Goal: Answer question/provide support

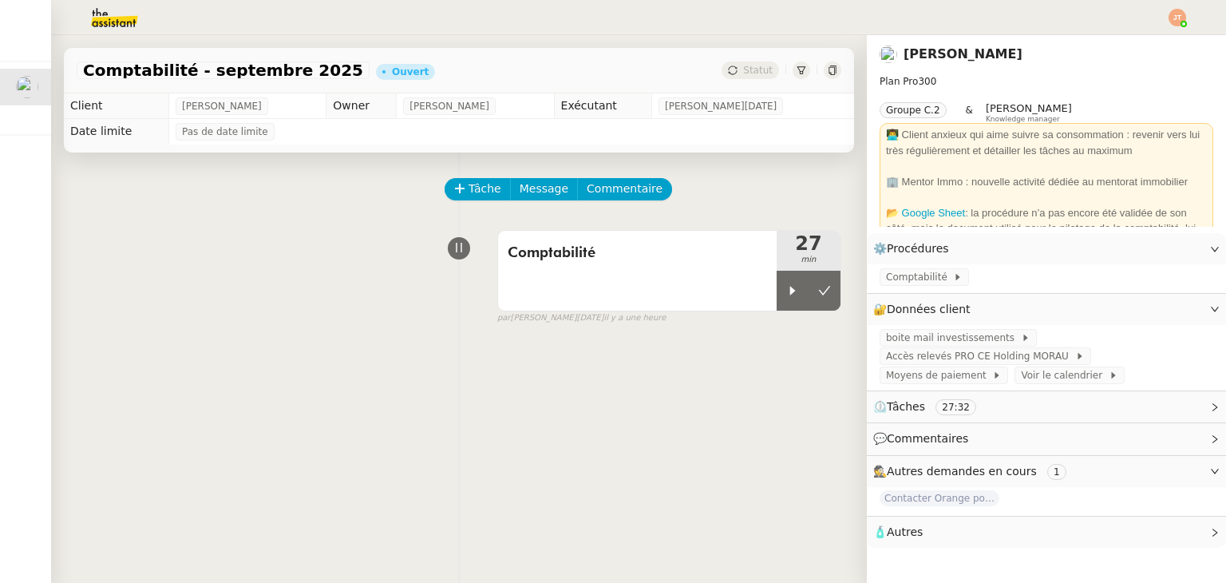
click at [115, 14] on img at bounding box center [102, 17] width 124 height 35
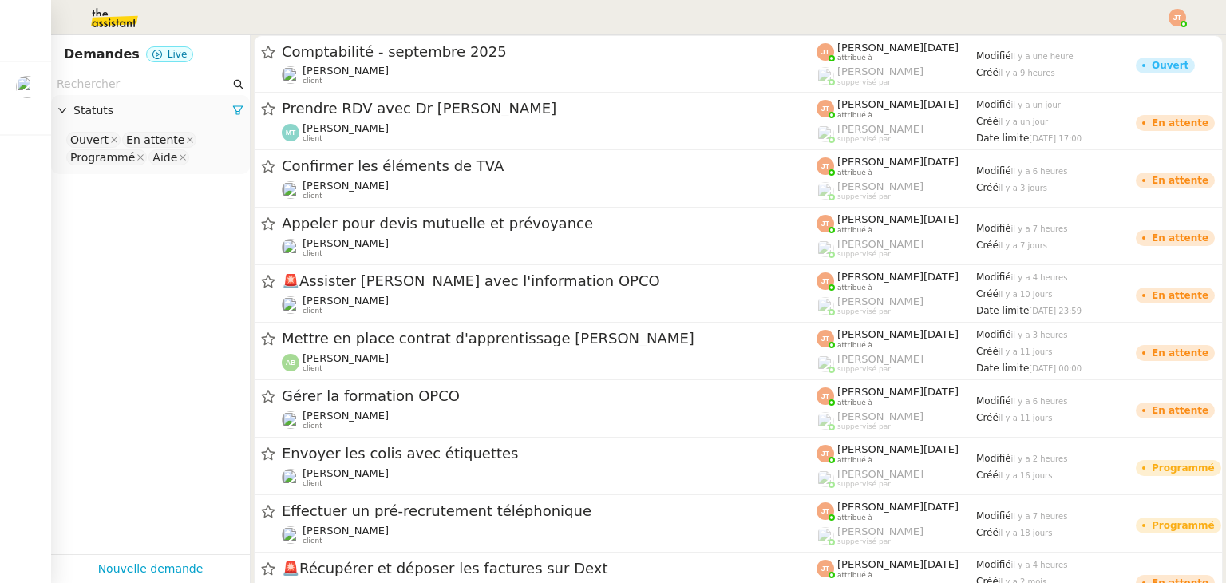
click at [124, 84] on input "text" at bounding box center [143, 84] width 173 height 18
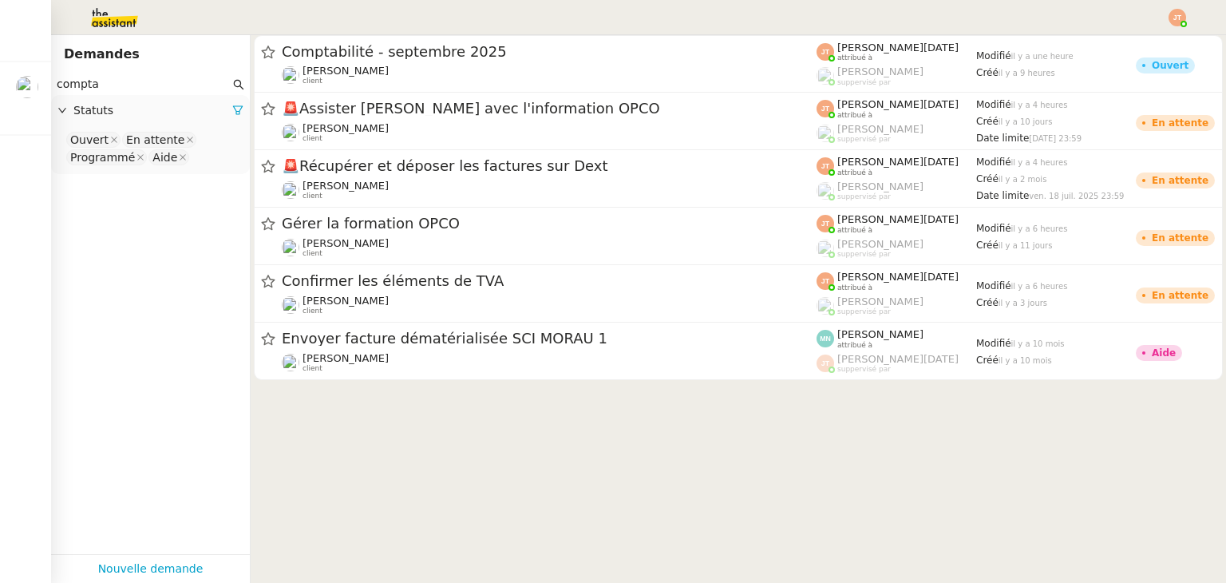
click at [232, 102] on div at bounding box center [237, 110] width 11 height 18
click at [232, 109] on icon at bounding box center [237, 110] width 11 height 11
click at [161, 130] on nz-select-top-control "Please select" at bounding box center [150, 140] width 173 height 20
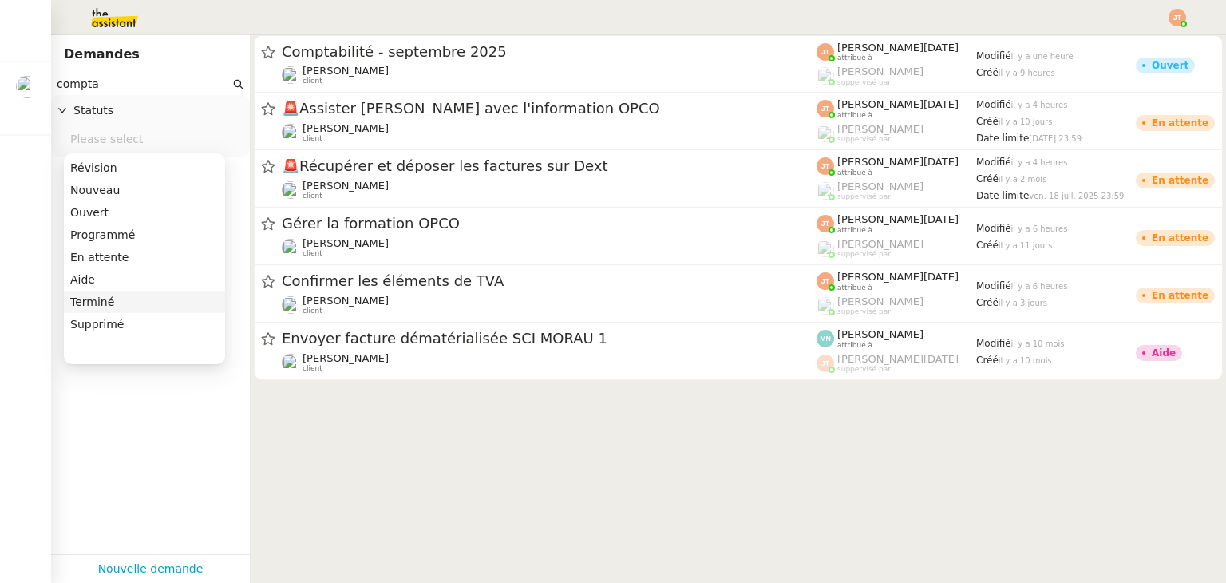
click at [109, 299] on div "Terminé" at bounding box center [144, 302] width 148 height 14
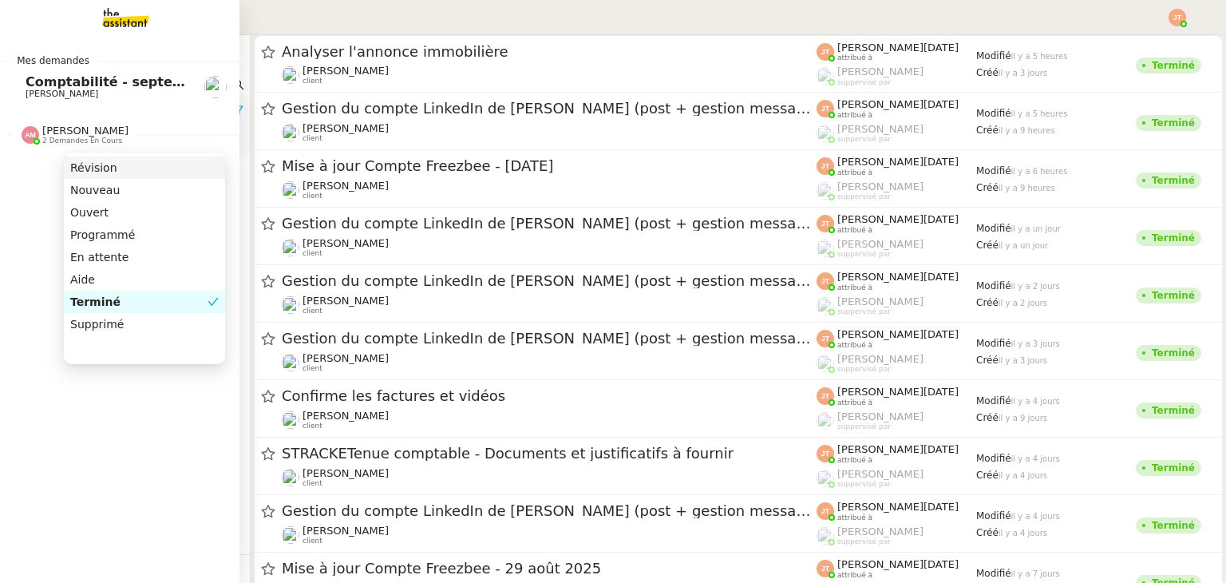
drag, startPoint x: 111, startPoint y: 81, endPoint x: 38, endPoint y: 81, distance: 72.6
click at [38, 81] on nz-layout "Mes demandes Comptabilité - [DATE] [PERSON_NAME] [PERSON_NAME] 2 demandes en co…" at bounding box center [613, 291] width 1226 height 583
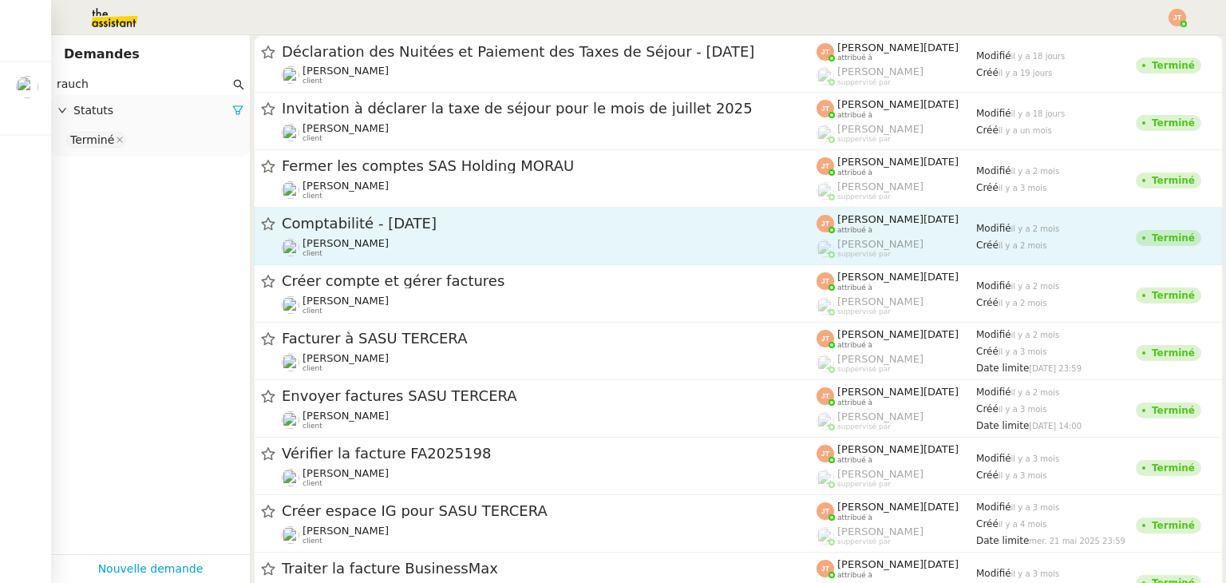
type input "rauch"
click at [376, 260] on link "Comptabilité - [DATE] [PERSON_NAME] client [PERSON_NAME][DATE] attribué à [PERS…" at bounding box center [738, 236] width 969 height 57
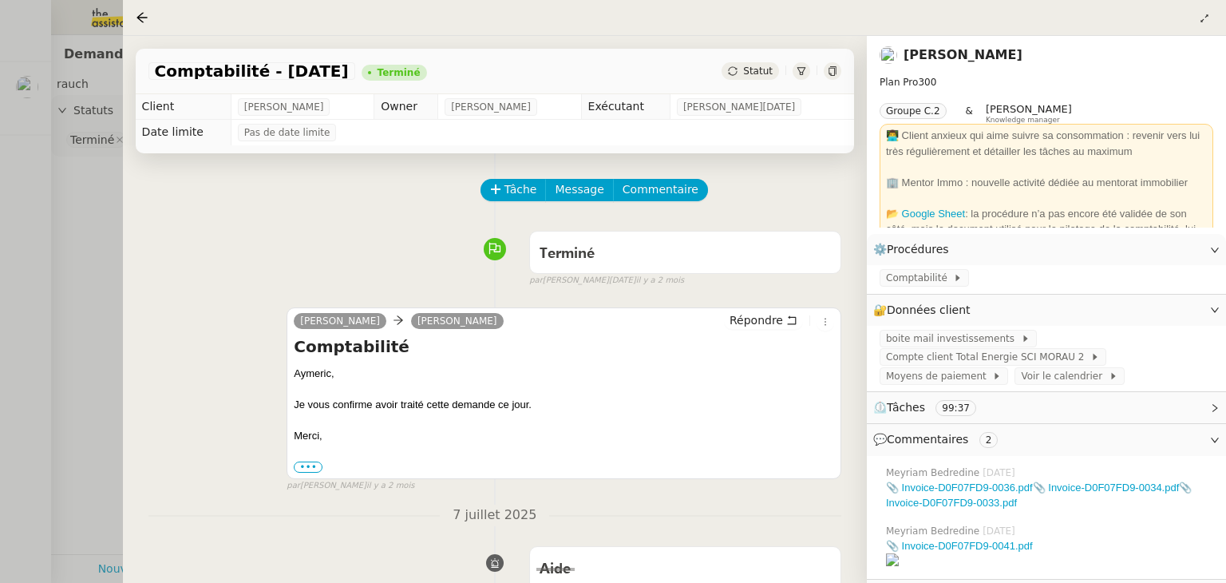
click at [73, 263] on div at bounding box center [613, 291] width 1226 height 583
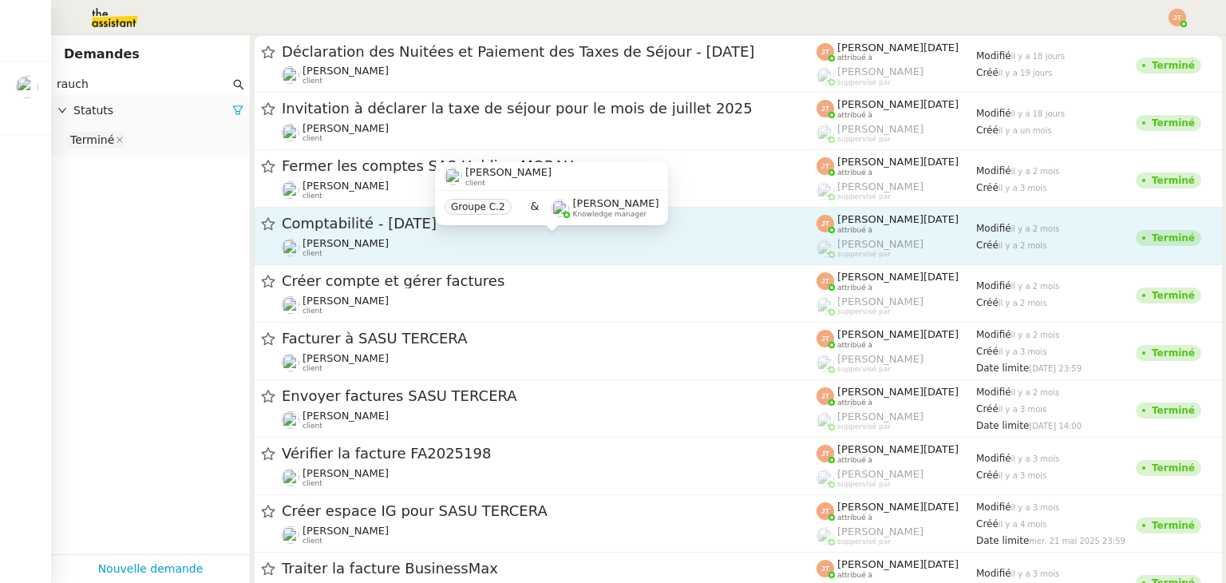
click at [382, 238] on div "[PERSON_NAME] client" at bounding box center [549, 247] width 535 height 21
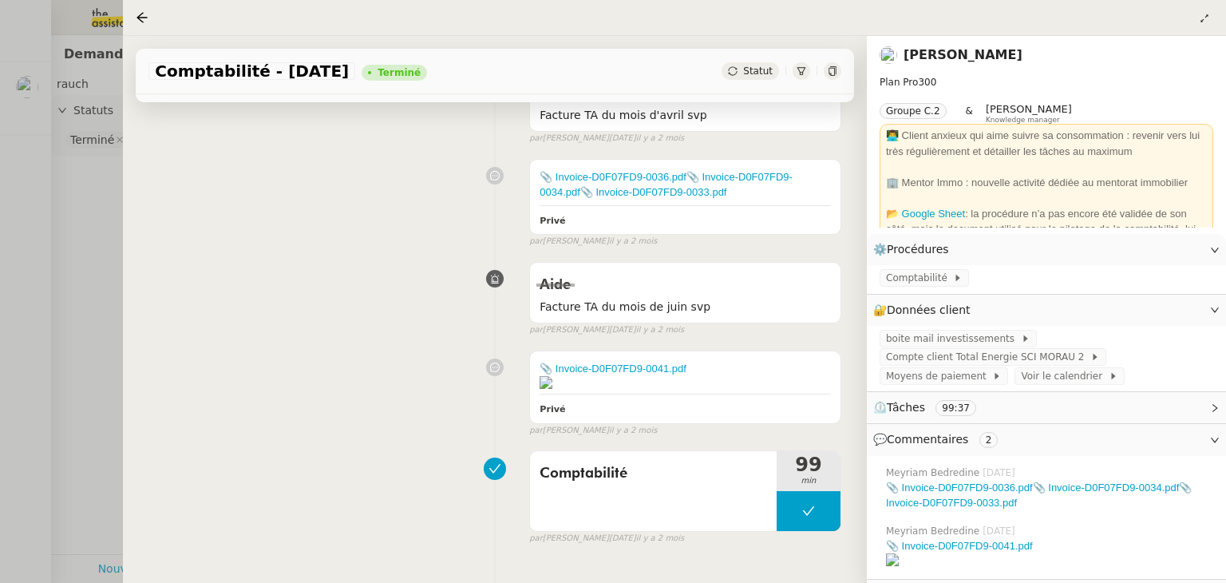
scroll to position [479, 0]
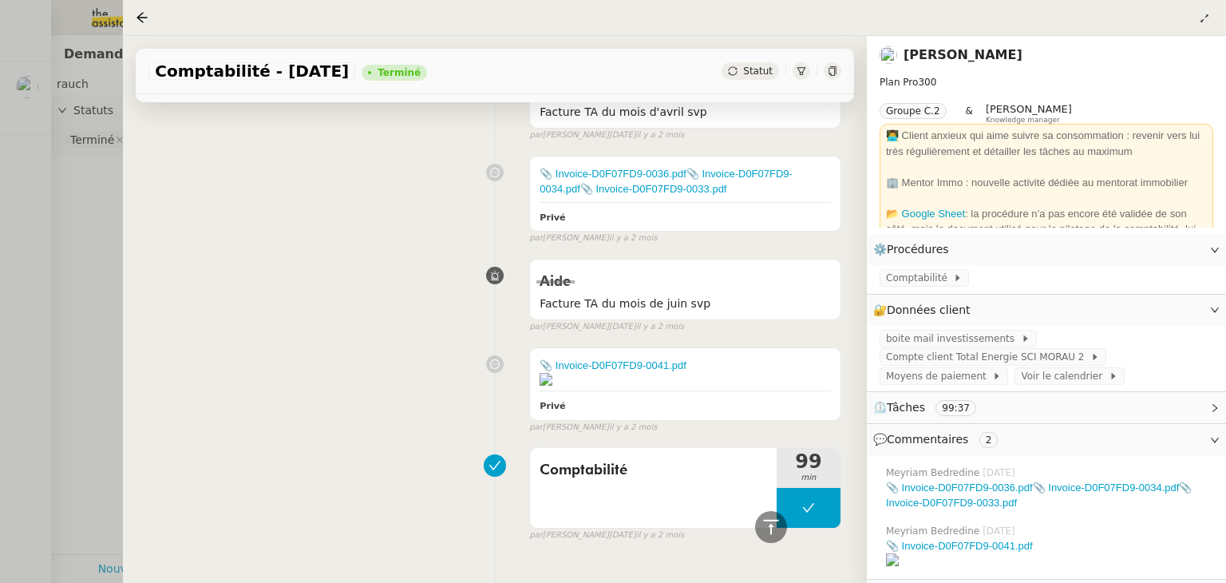
click at [87, 283] on div at bounding box center [613, 291] width 1226 height 583
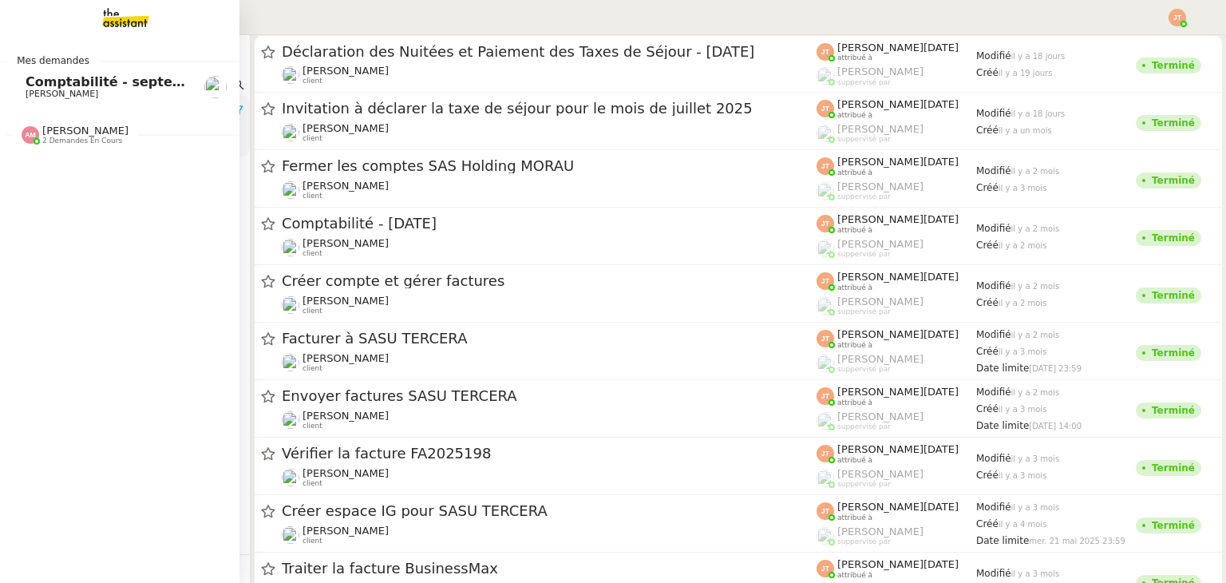
click at [93, 85] on span "Comptabilité - septembre 2025" at bounding box center [138, 81] width 224 height 15
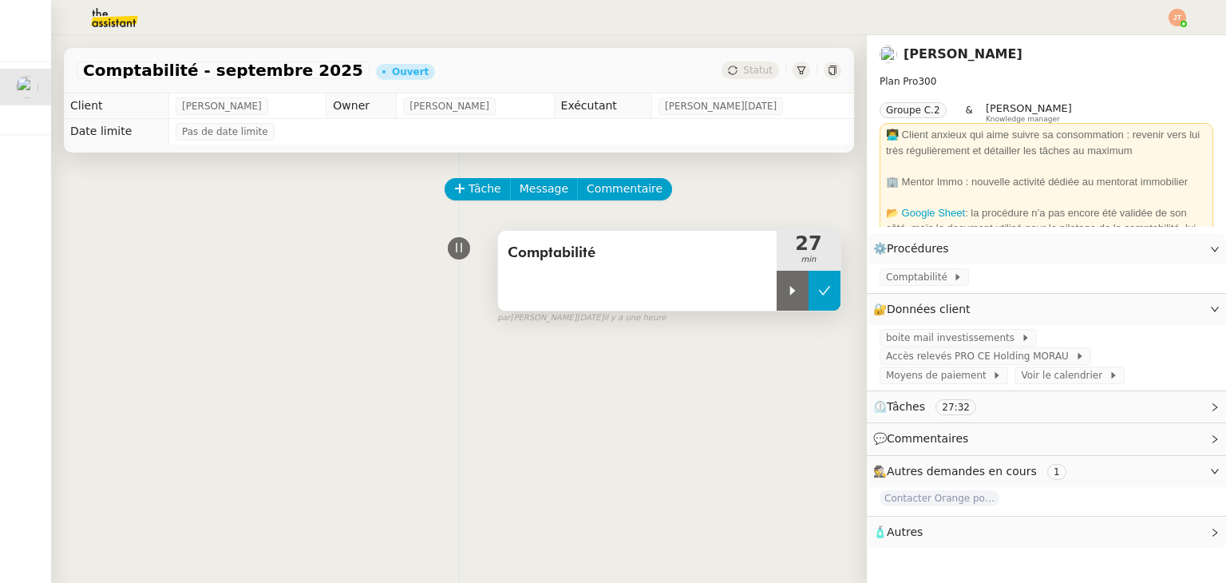
click at [809, 291] on button at bounding box center [825, 291] width 32 height 40
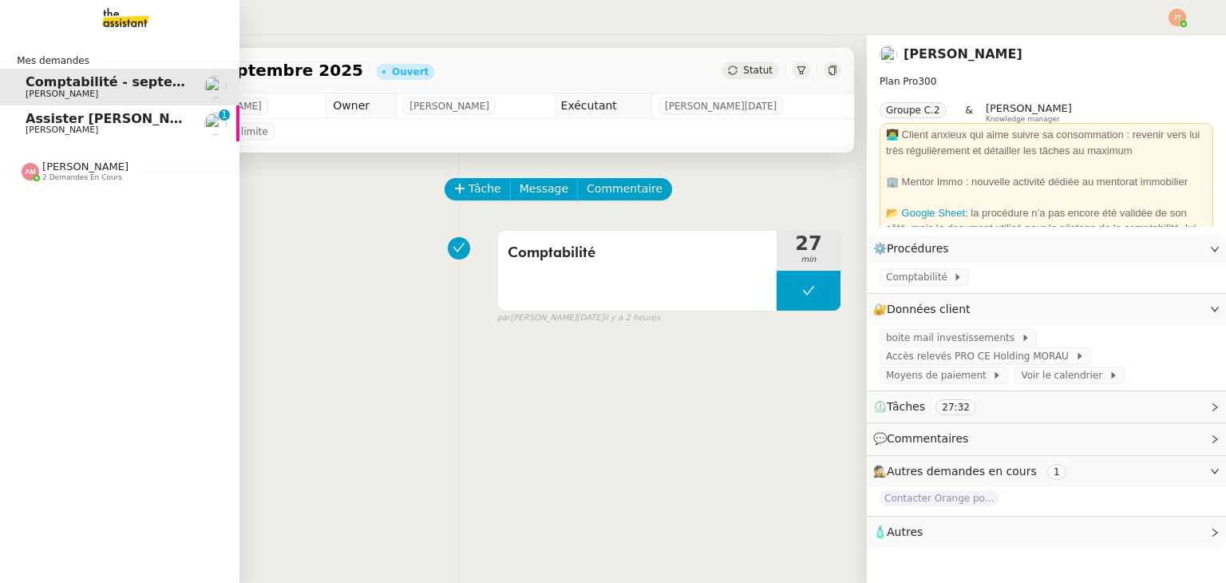
click at [57, 128] on span "[PERSON_NAME]" at bounding box center [62, 130] width 73 height 10
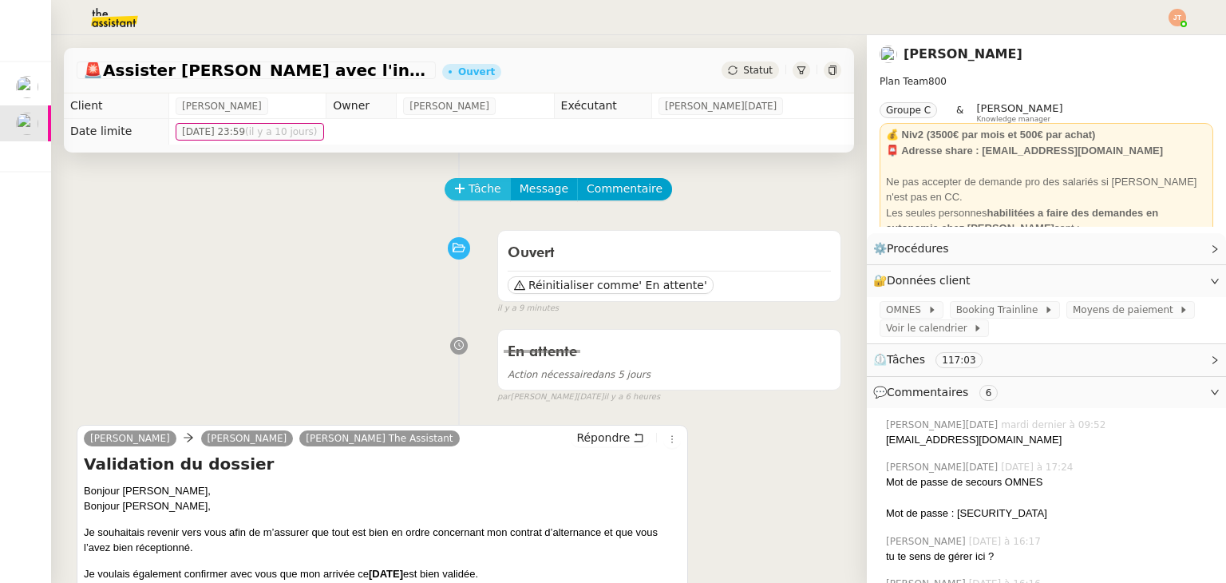
click at [473, 183] on span "Tâche" at bounding box center [485, 189] width 33 height 18
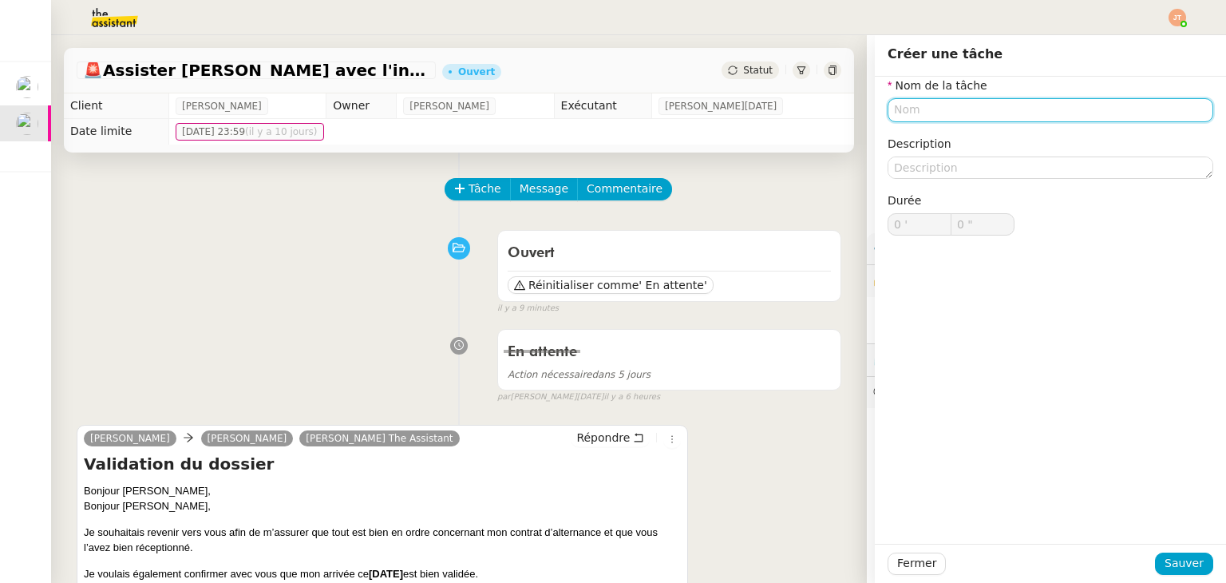
click at [926, 116] on input "text" at bounding box center [1051, 109] width 326 height 23
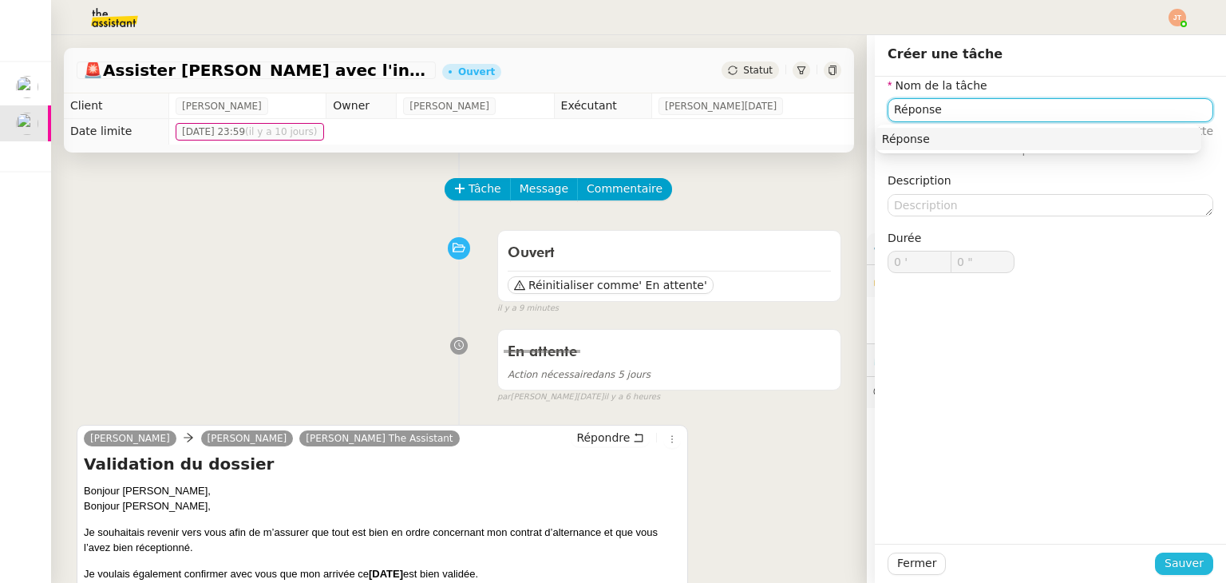
type input "Réponse"
click at [1169, 566] on span "Sauver" at bounding box center [1184, 563] width 39 height 18
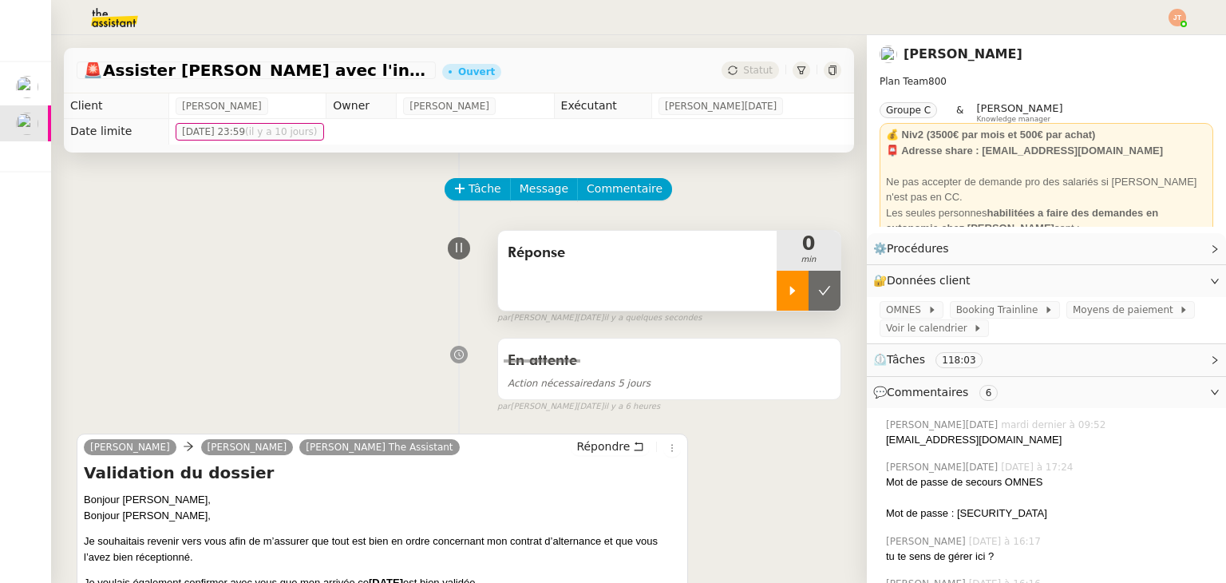
click at [786, 287] on icon at bounding box center [792, 290] width 13 height 13
click at [592, 457] on div "Répondre" at bounding box center [626, 446] width 110 height 19
click at [591, 453] on span "Répondre" at bounding box center [602, 446] width 53 height 16
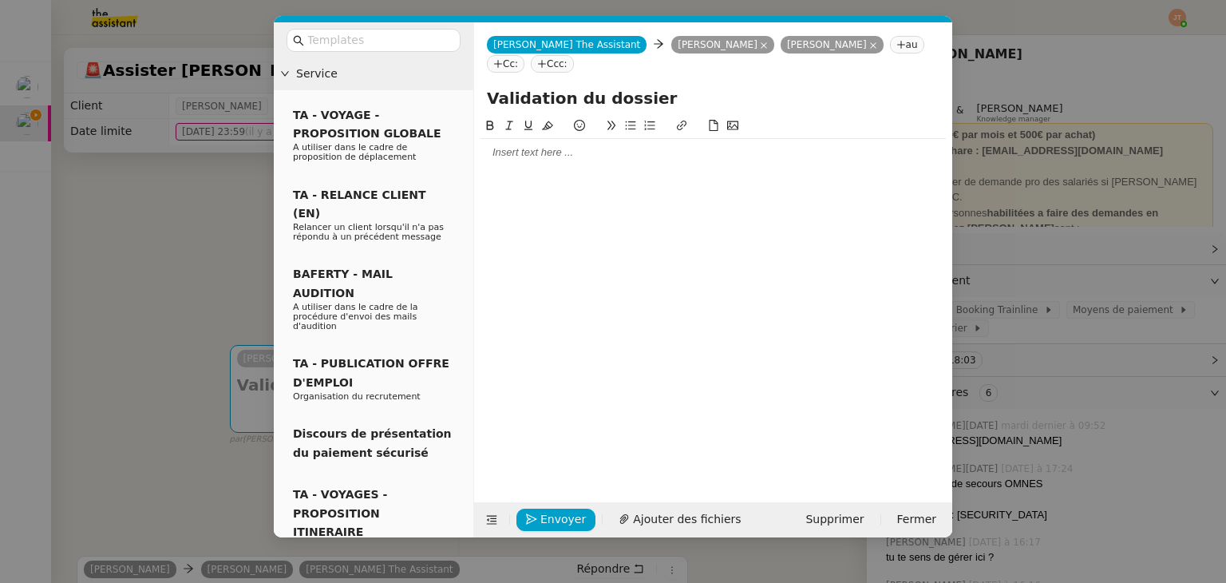
click at [548, 164] on div at bounding box center [713, 152] width 465 height 27
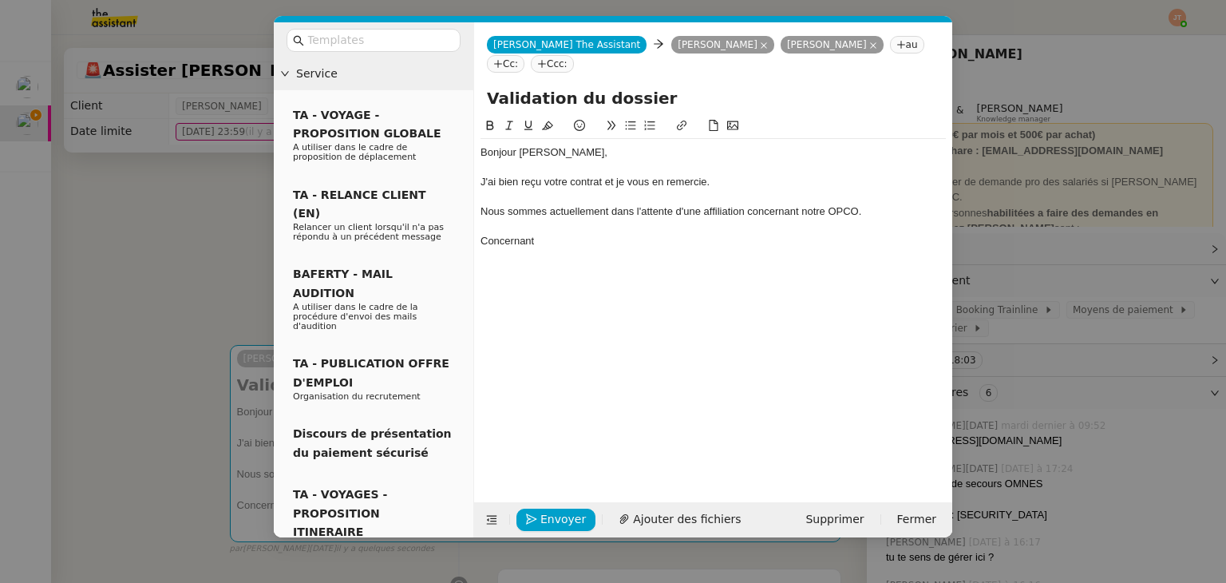
click at [187, 256] on nz-modal-container "Service TA - VOYAGE - PROPOSITION GLOBALE A utiliser dans le cadre de propositi…" at bounding box center [613, 291] width 1226 height 583
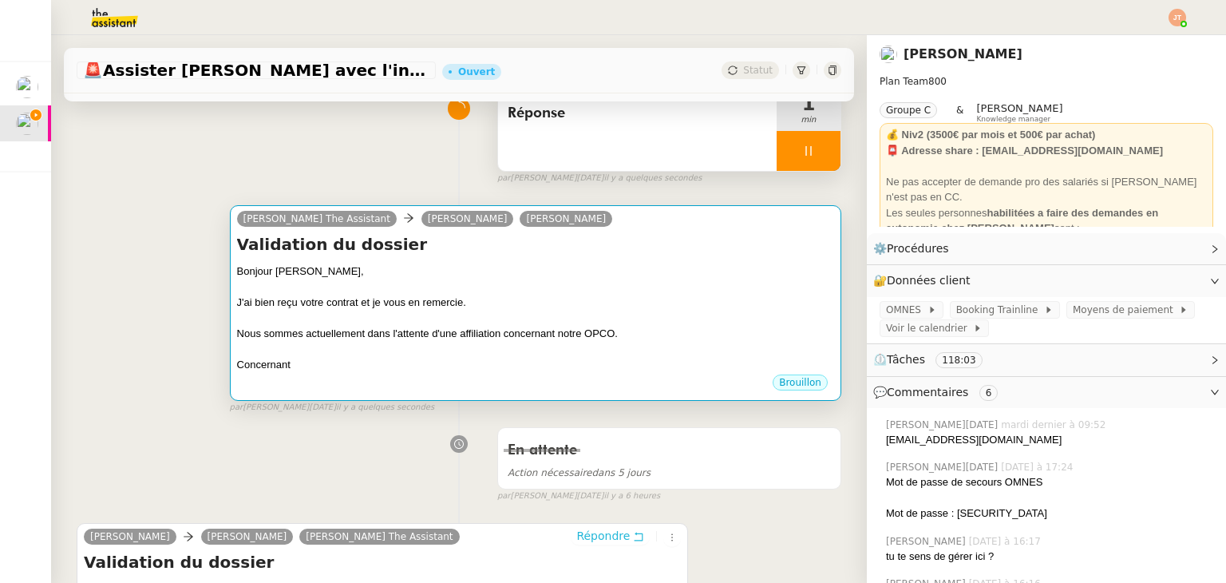
scroll to position [134, 0]
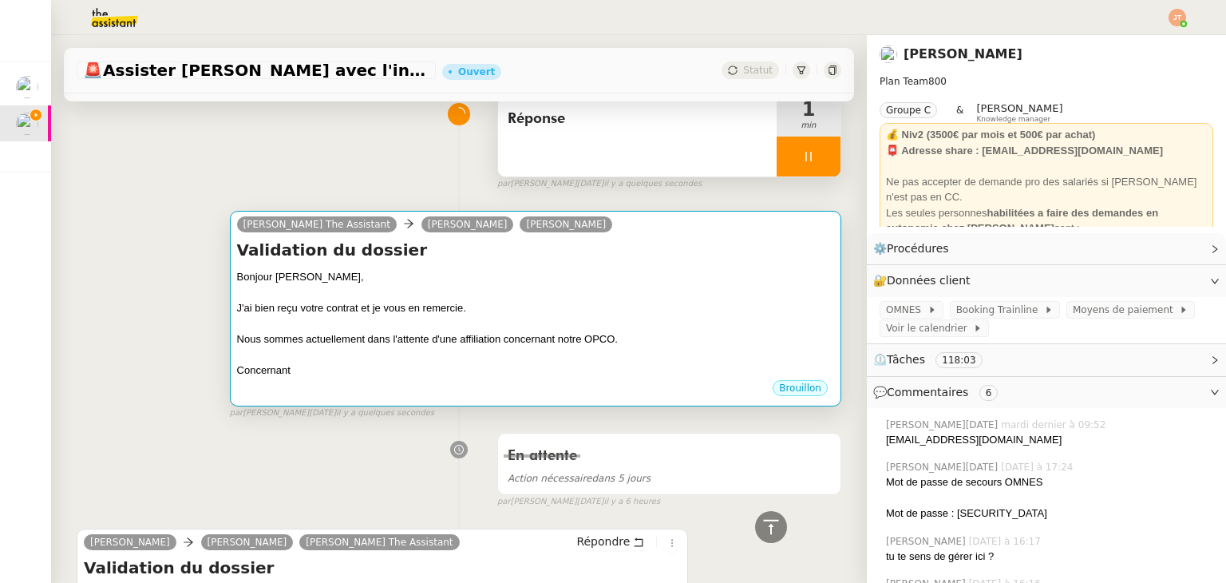
click at [383, 293] on div at bounding box center [535, 293] width 597 height 16
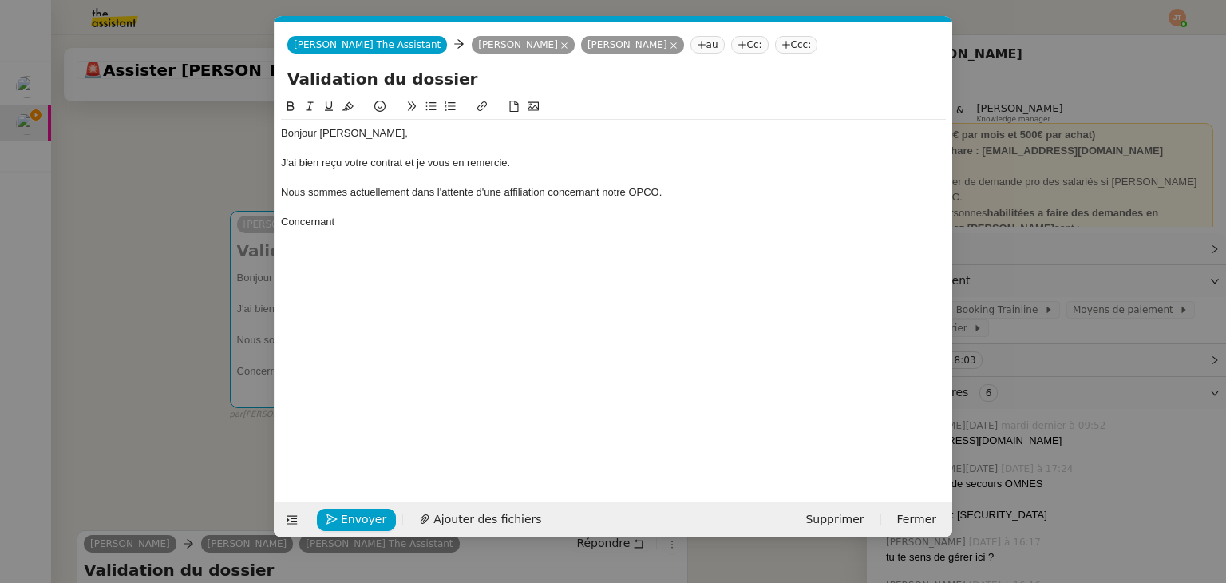
scroll to position [0, 34]
click at [389, 218] on div "Concernant" at bounding box center [613, 222] width 665 height 14
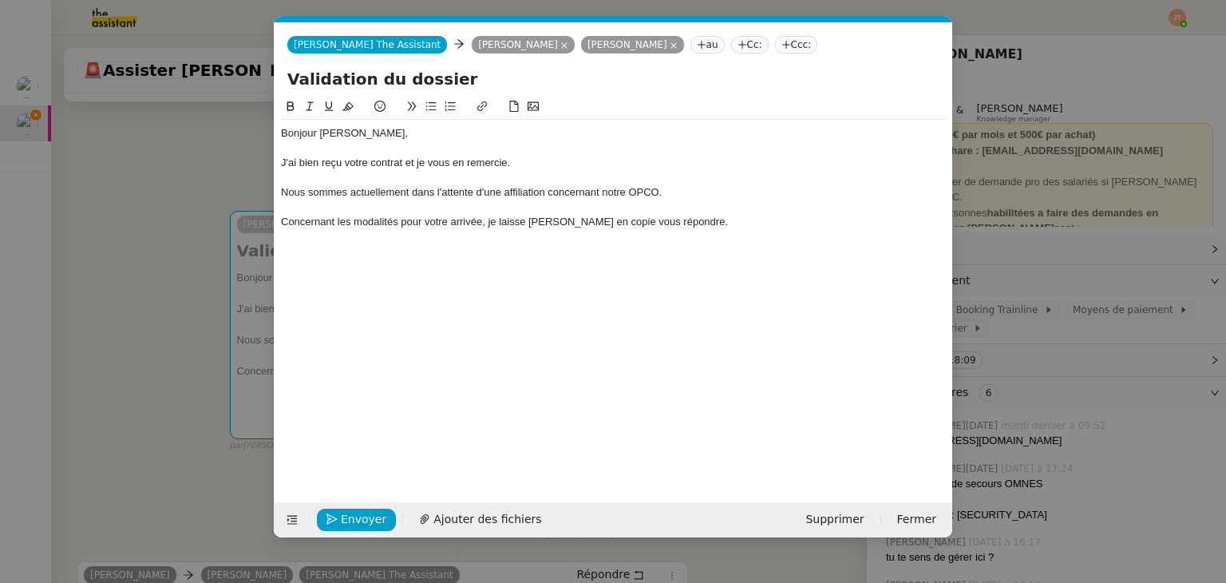
click at [307, 223] on div "Concernant les modalités pour votre arrivée, je laisse [PERSON_NAME] en copie v…" at bounding box center [613, 222] width 665 height 14
click at [0, 0] on lt-em "Quant aux" at bounding box center [0, 0] width 0 height 0
click at [316, 268] on div "Bonjour [PERSON_NAME], J'ai bien reçu votre contrat et je vous en remercie. Nou…" at bounding box center [613, 287] width 665 height 380
click at [307, 244] on div at bounding box center [613, 251] width 665 height 14
click at [129, 271] on nz-modal-container "Service TA - VOYAGE - PROPOSITION GLOBALE A utiliser dans le cadre de propositi…" at bounding box center [613, 291] width 1226 height 583
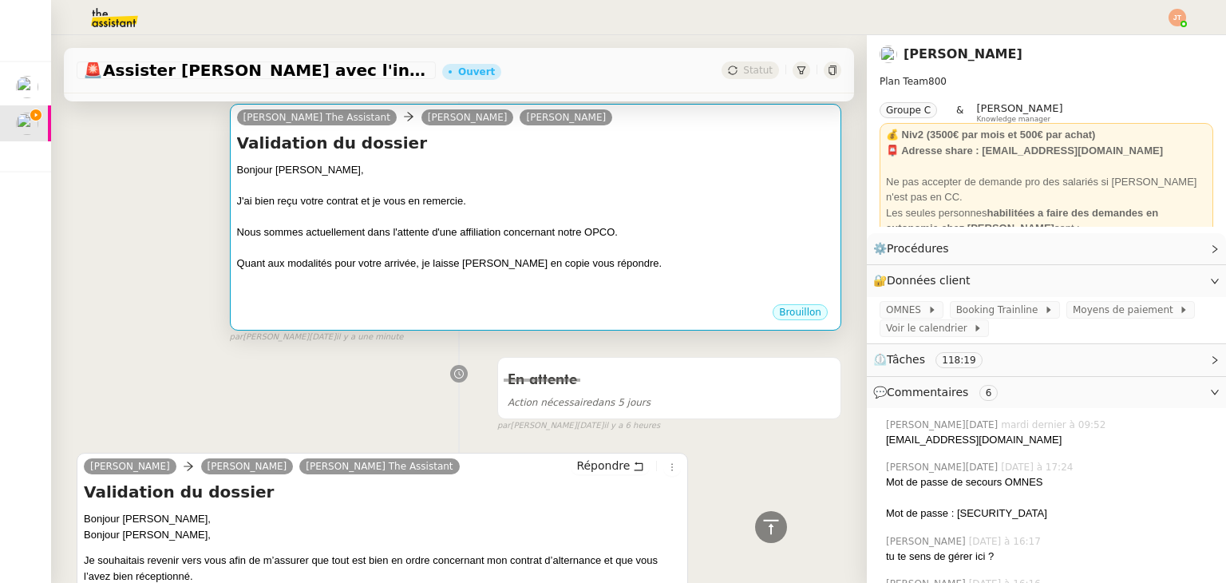
scroll to position [214, 0]
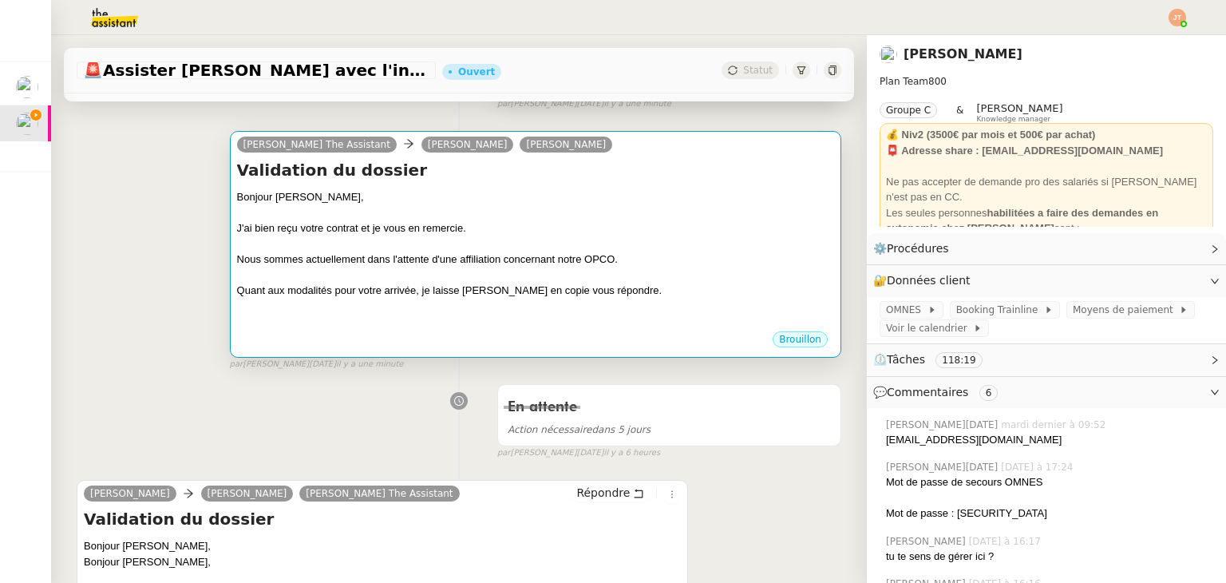
click at [347, 271] on div at bounding box center [535, 275] width 597 height 16
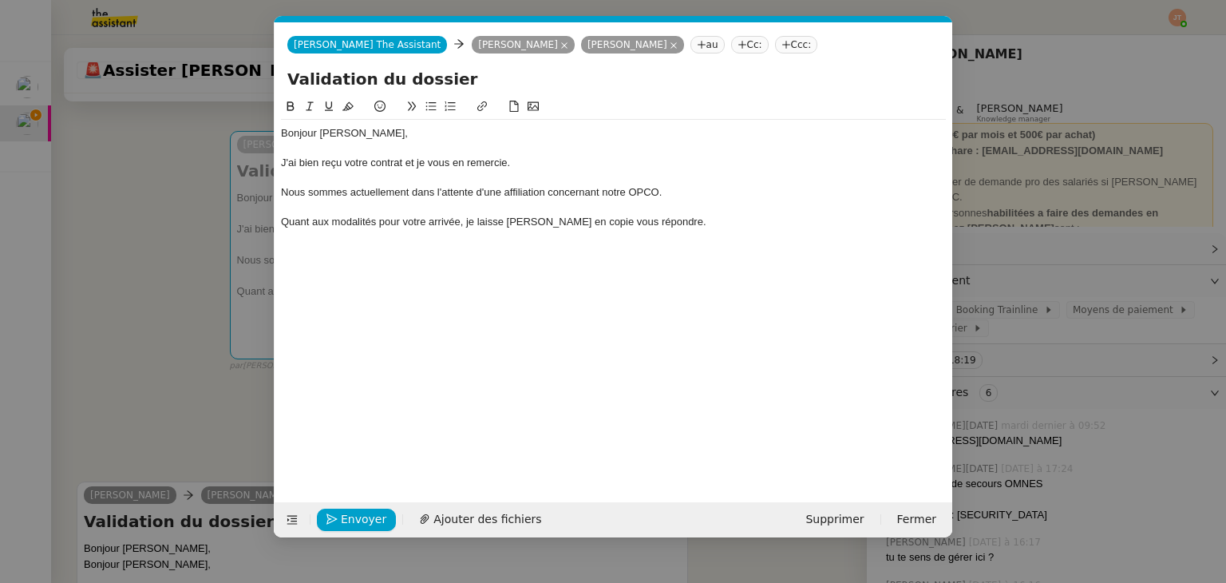
scroll to position [0, 34]
click at [316, 259] on div "Bonjour [PERSON_NAME], J'ai bien reçu votre contrat et je vous en remercie. Nou…" at bounding box center [613, 287] width 665 height 380
click at [309, 257] on div "Bonjour [PERSON_NAME], J'ai bien reçu votre contrat et je vous en remercie. Nou…" at bounding box center [613, 287] width 665 height 380
click at [307, 247] on div "Bonjour [PERSON_NAME], J'ai bien reçu votre contrat et je vous en remercie. Nou…" at bounding box center [613, 185] width 665 height 131
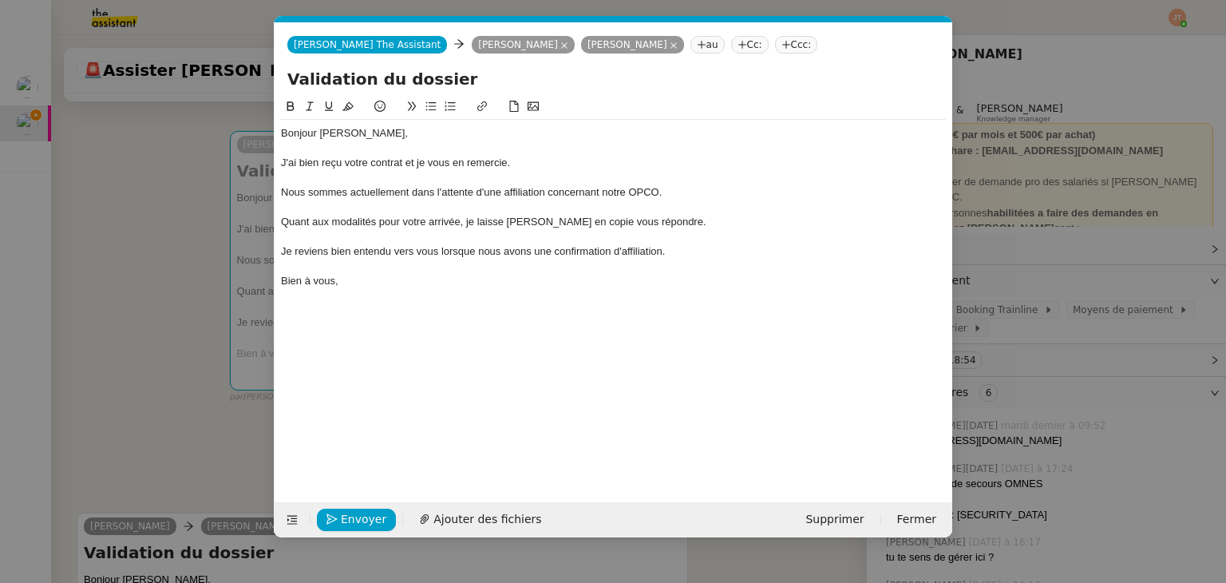
click at [354, 133] on div "Bonjour [PERSON_NAME]," at bounding box center [613, 133] width 665 height 14
click at [362, 279] on div "Bien à vous," at bounding box center [613, 281] width 665 height 14
click at [361, 519] on span "Envoyer" at bounding box center [363, 519] width 45 height 18
click at [361, 519] on span "Confirmer l'envoi" at bounding box center [389, 519] width 96 height 18
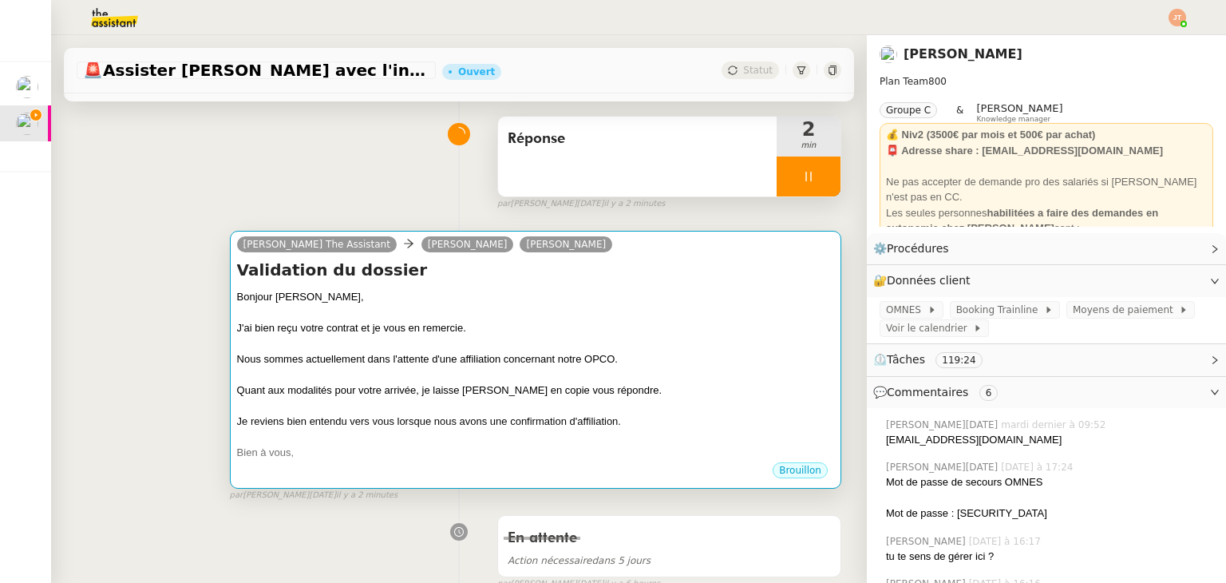
scroll to position [0, 0]
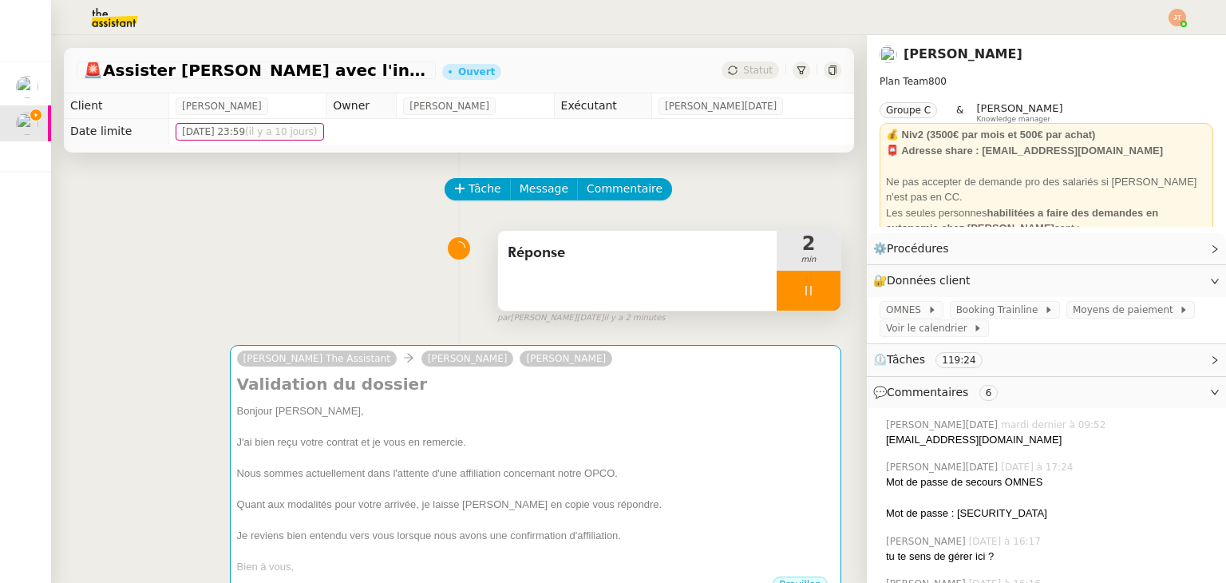
click at [777, 291] on div at bounding box center [809, 291] width 64 height 40
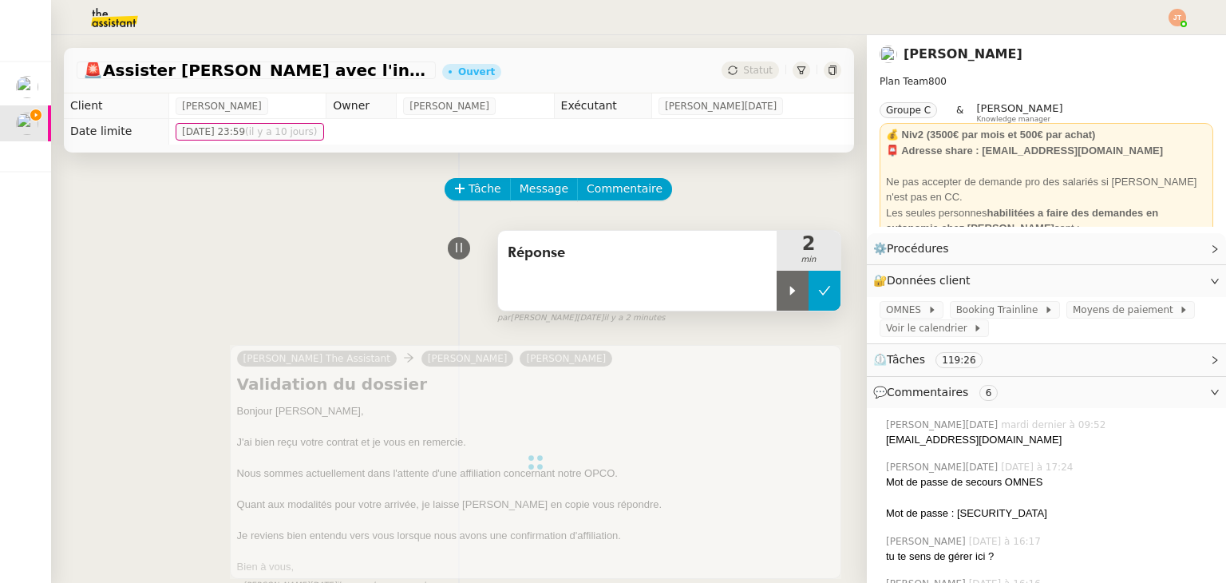
click at [809, 291] on button at bounding box center [825, 291] width 32 height 40
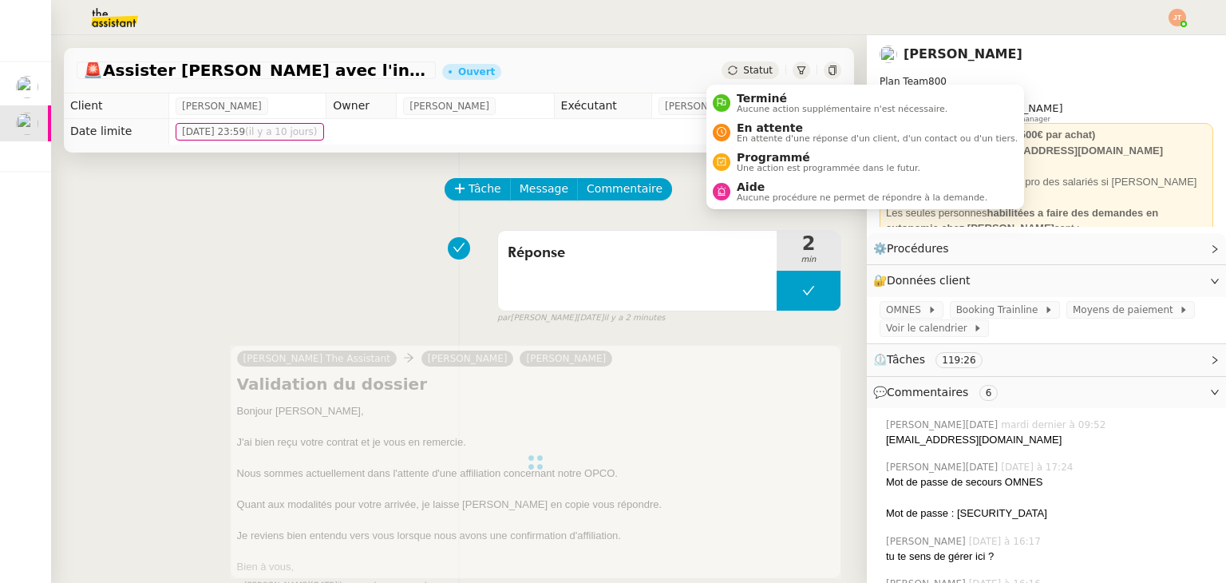
click at [743, 68] on span "Statut" at bounding box center [758, 70] width 30 height 11
click at [756, 136] on span "En attente d'une réponse d'un client, d'un contact ou d'un tiers." at bounding box center [877, 138] width 281 height 9
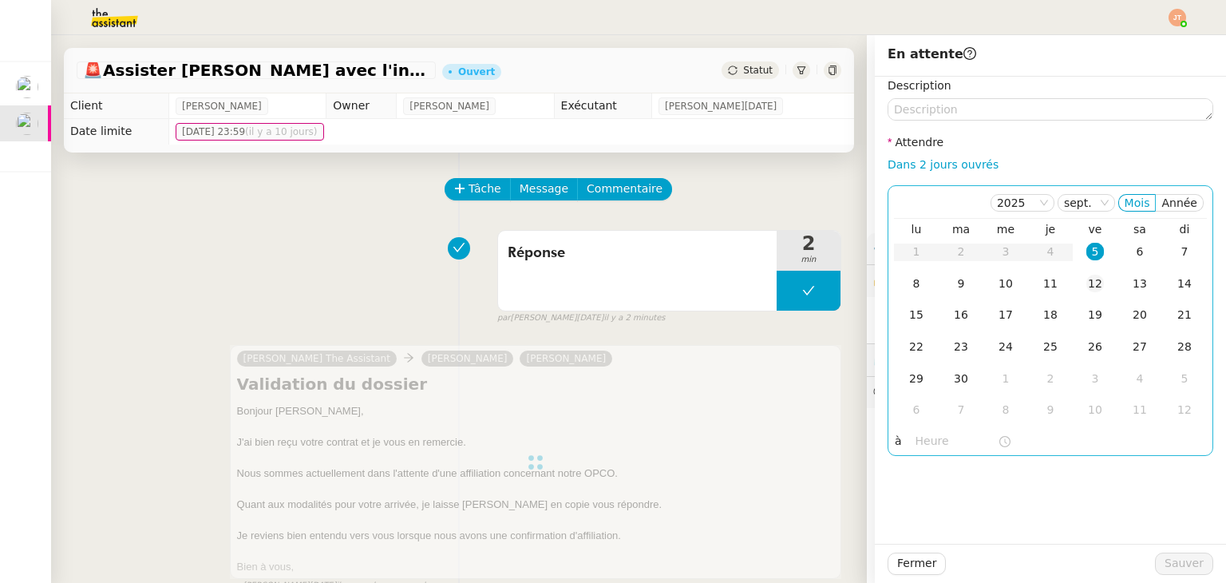
click at [1086, 283] on div "12" at bounding box center [1095, 284] width 18 height 18
click at [916, 441] on input "text" at bounding box center [957, 441] width 82 height 18
click at [997, 287] on div "10" at bounding box center [1006, 284] width 18 height 18
click at [958, 283] on td "9" at bounding box center [961, 284] width 45 height 32
click at [917, 431] on nz-time-picker at bounding box center [963, 441] width 108 height 22
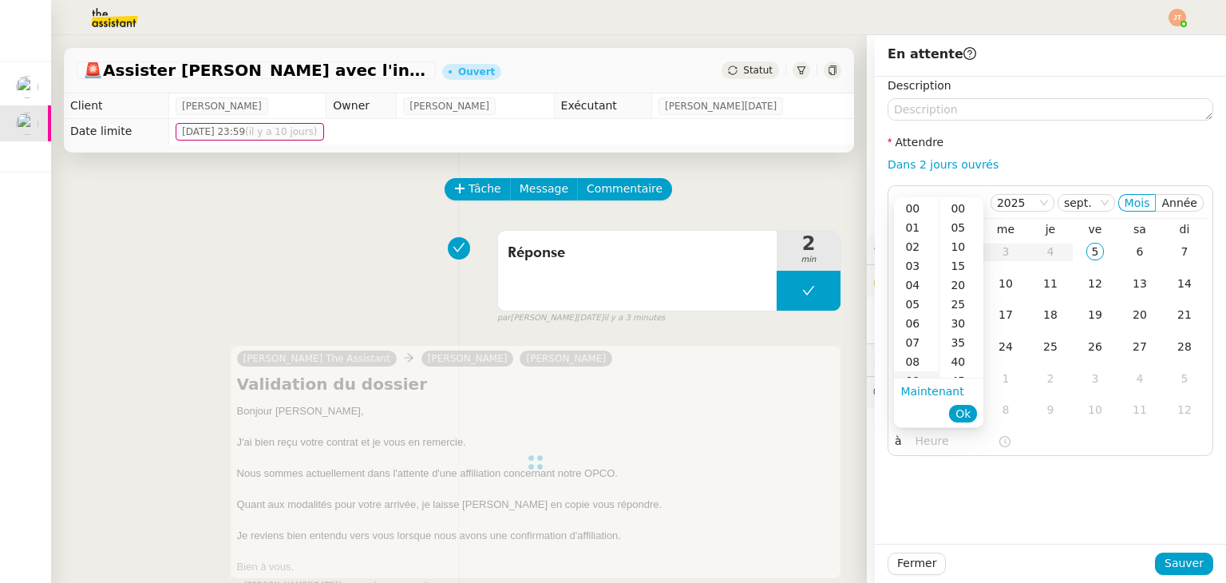
click at [917, 373] on div "09" at bounding box center [916, 380] width 45 height 19
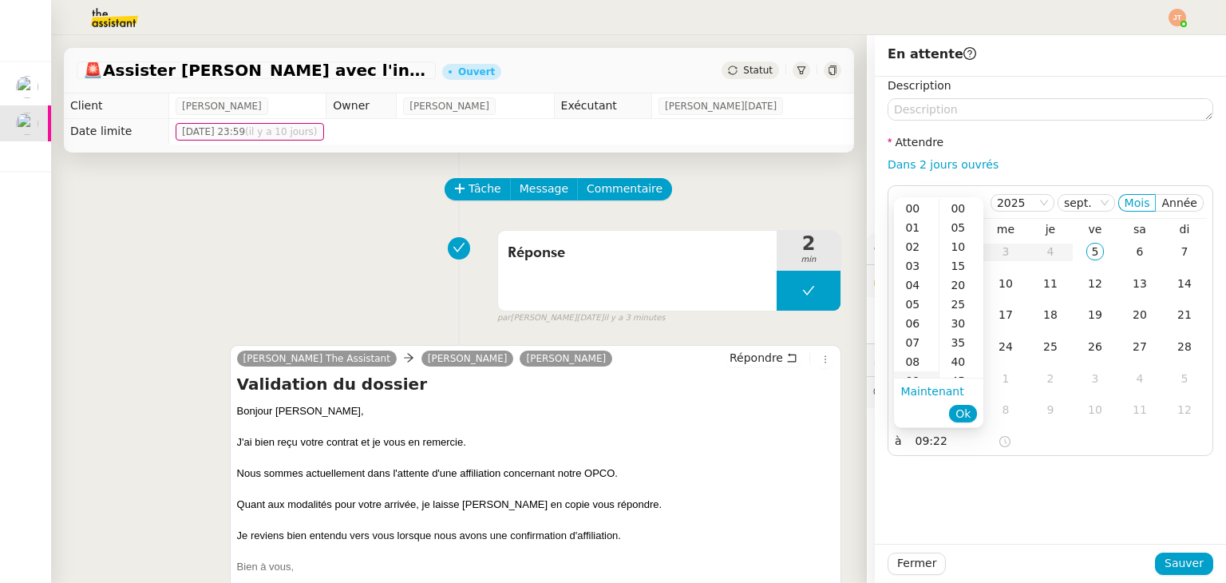
scroll to position [172, 0]
click at [961, 315] on div "30" at bounding box center [961, 323] width 44 height 19
type input "09:30"
click at [964, 414] on span "Ok" at bounding box center [962, 413] width 15 height 16
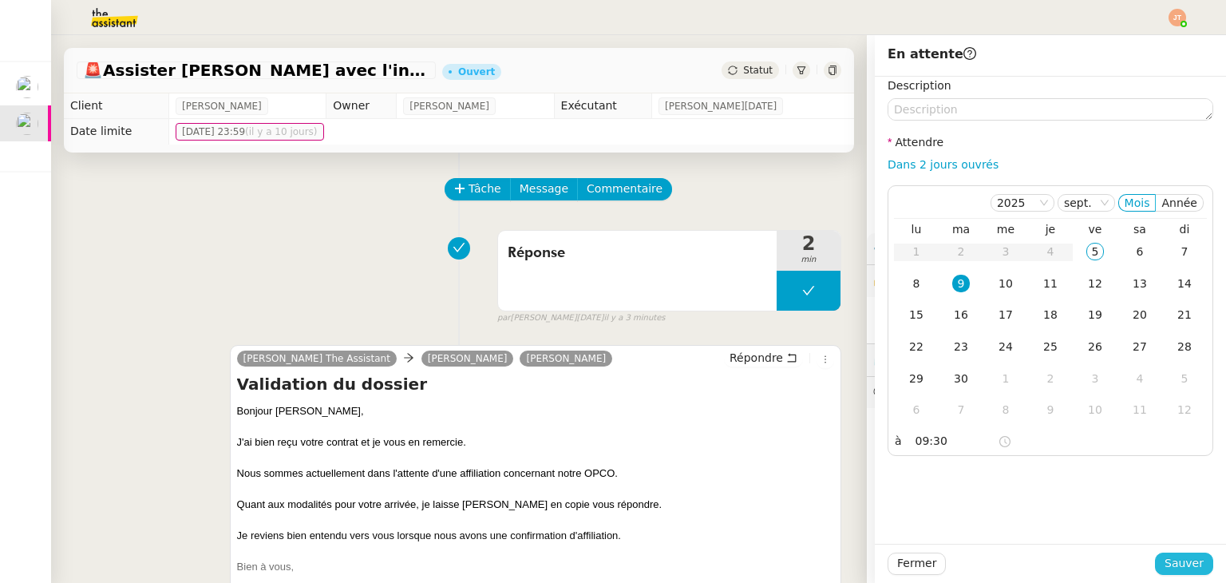
click at [1157, 565] on button "Sauver" at bounding box center [1184, 563] width 58 height 22
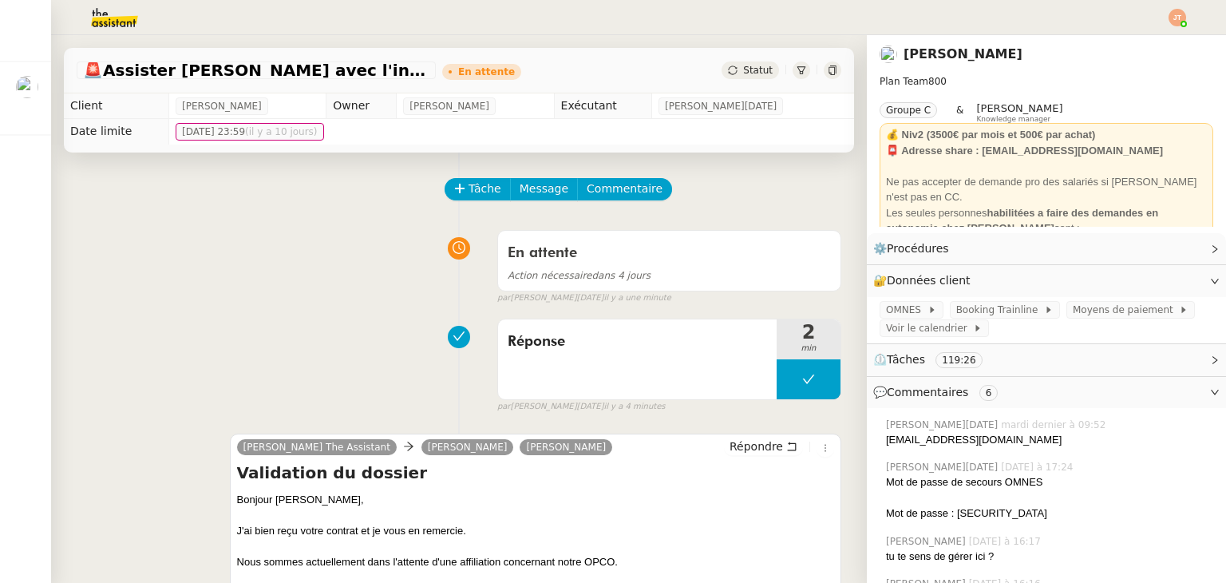
click at [1175, 17] on img at bounding box center [1178, 18] width 18 height 18
click at [1100, 42] on icon at bounding box center [1094, 45] width 11 height 11
